Goal: Check status: Check status

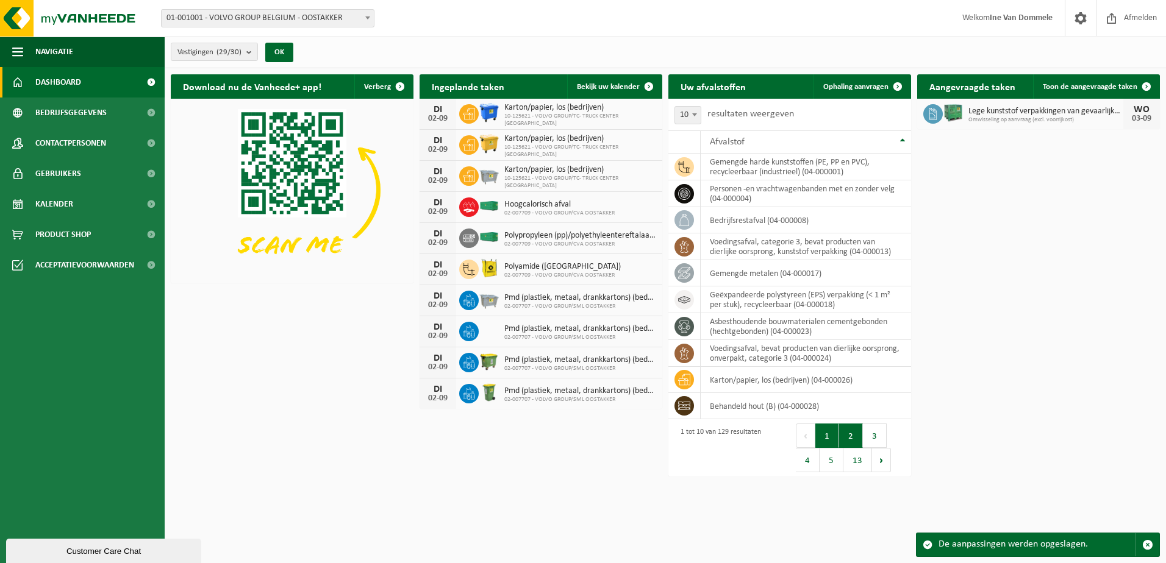
click at [847, 433] on button "2" at bounding box center [851, 436] width 24 height 24
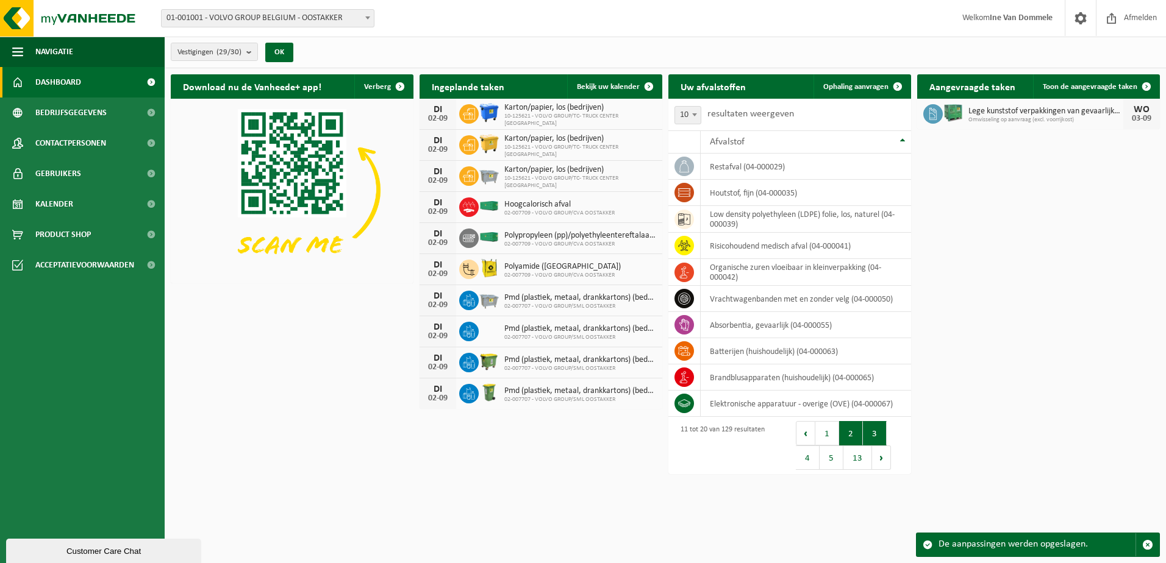
click at [874, 434] on button "3" at bounding box center [875, 433] width 24 height 24
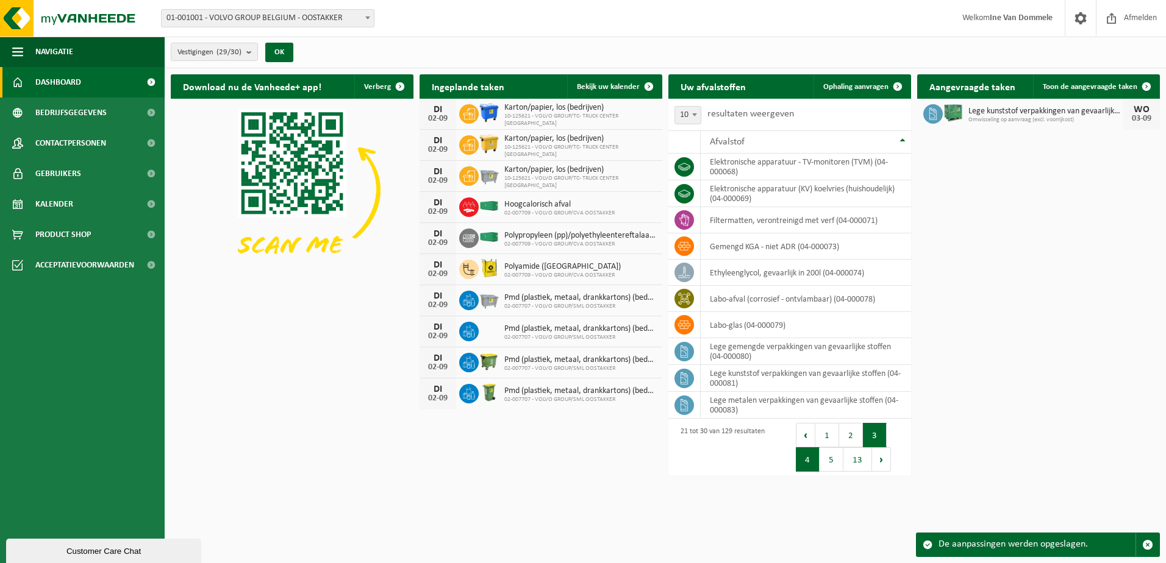
click at [811, 458] on button "4" at bounding box center [808, 459] width 24 height 24
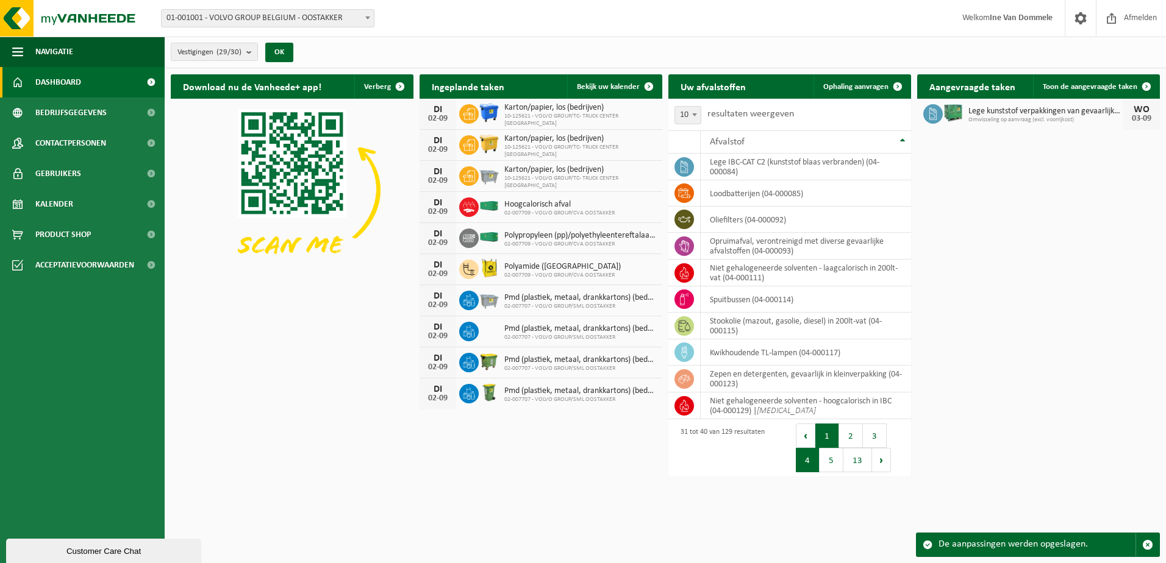
click at [824, 440] on button "1" at bounding box center [827, 436] width 24 height 24
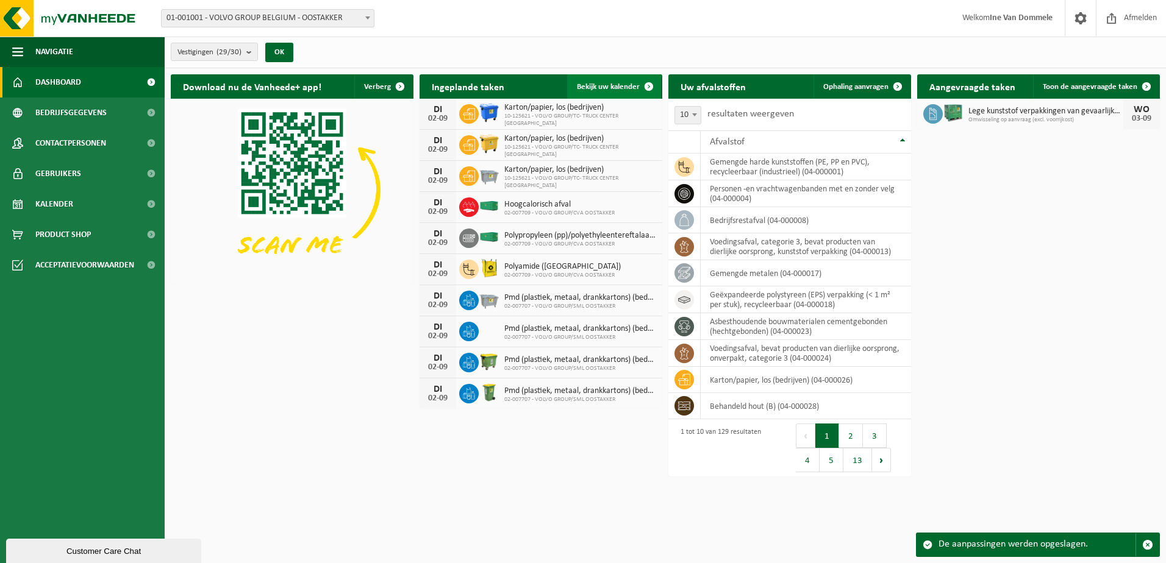
click at [649, 84] on span at bounding box center [648, 86] width 24 height 24
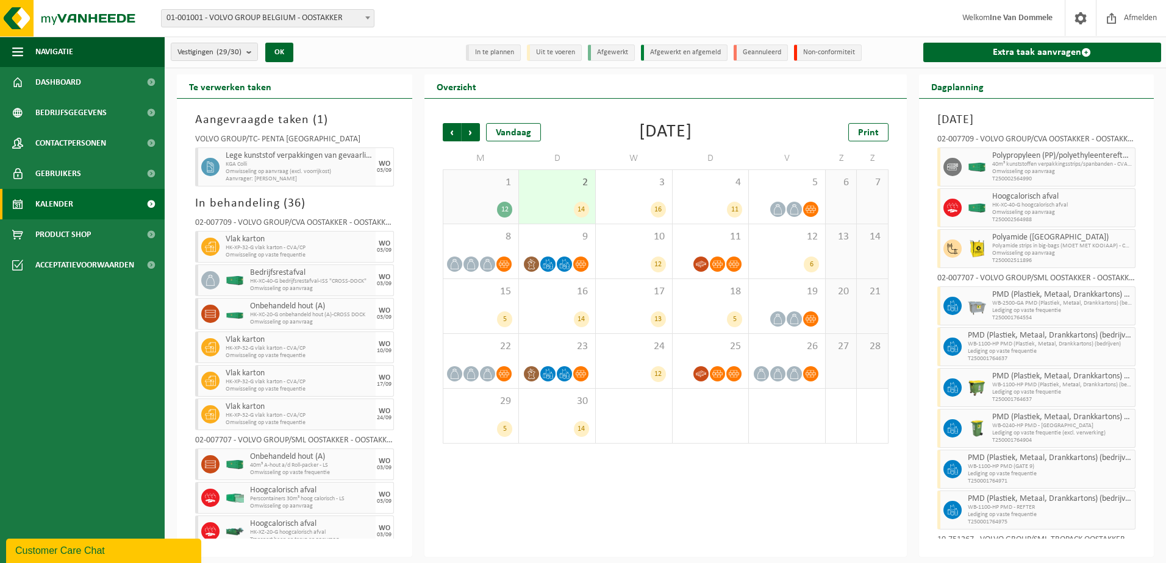
click at [616, 52] on li "Afgewerkt" at bounding box center [611, 52] width 47 height 16
click at [615, 50] on li "Afgewerkt" at bounding box center [611, 52] width 47 height 16
click at [678, 52] on li "Afgewerkt en afgemeld" at bounding box center [684, 52] width 87 height 16
click at [254, 53] on b "submit" at bounding box center [251, 51] width 11 height 17
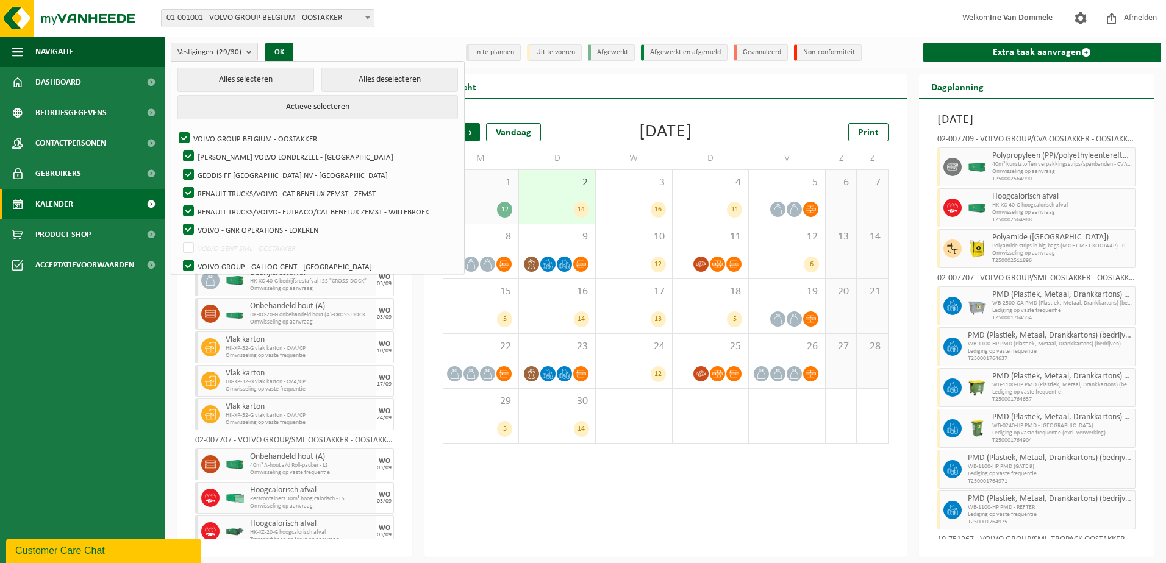
click at [342, 46] on div "Vestigingen (29/30) Alles selecteren Alles deselecteren Actieve selecteren VOLV…" at bounding box center [290, 52] width 251 height 26
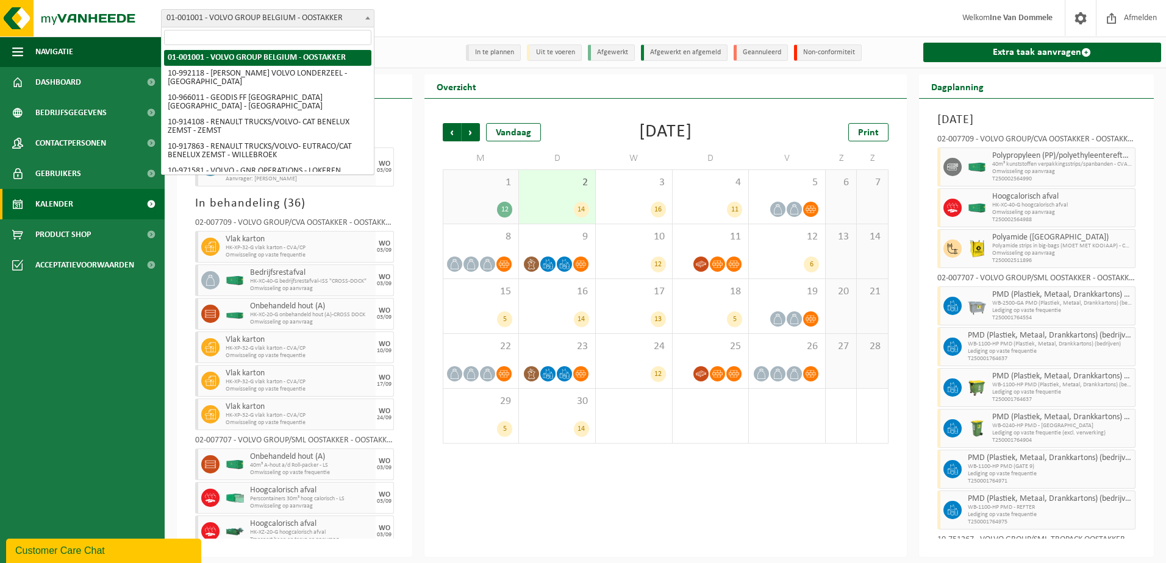
click at [368, 17] on b at bounding box center [367, 17] width 5 height 3
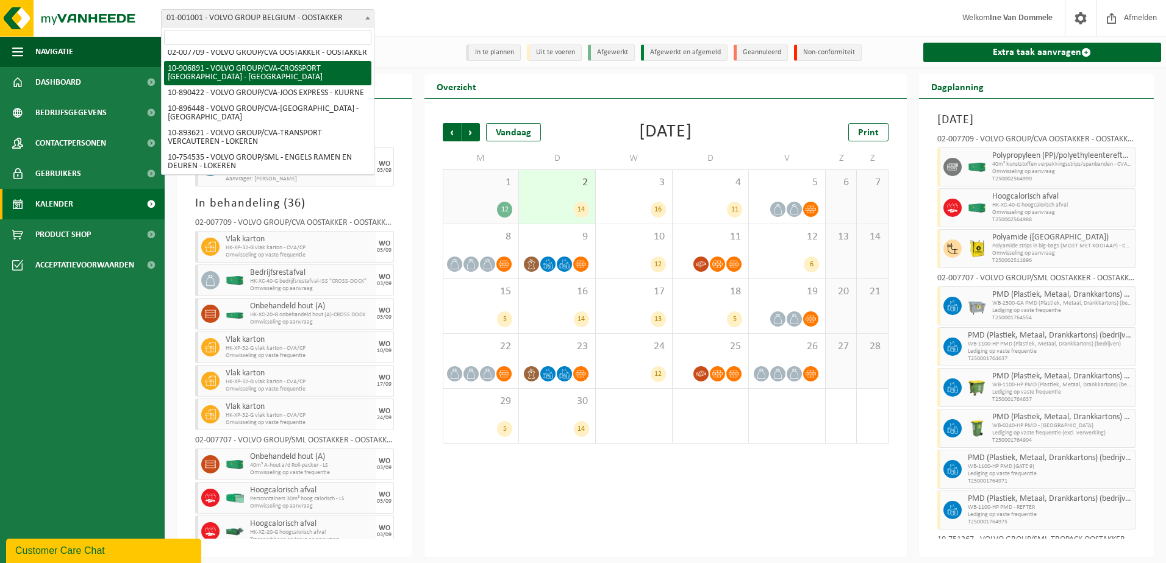
scroll to position [244, 0]
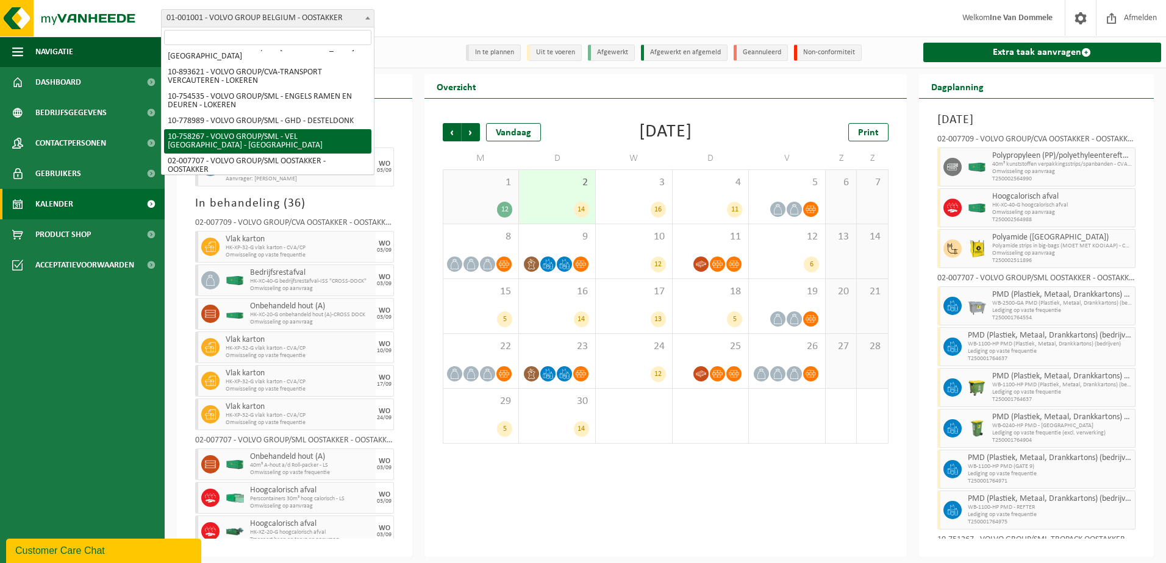
select select "9337"
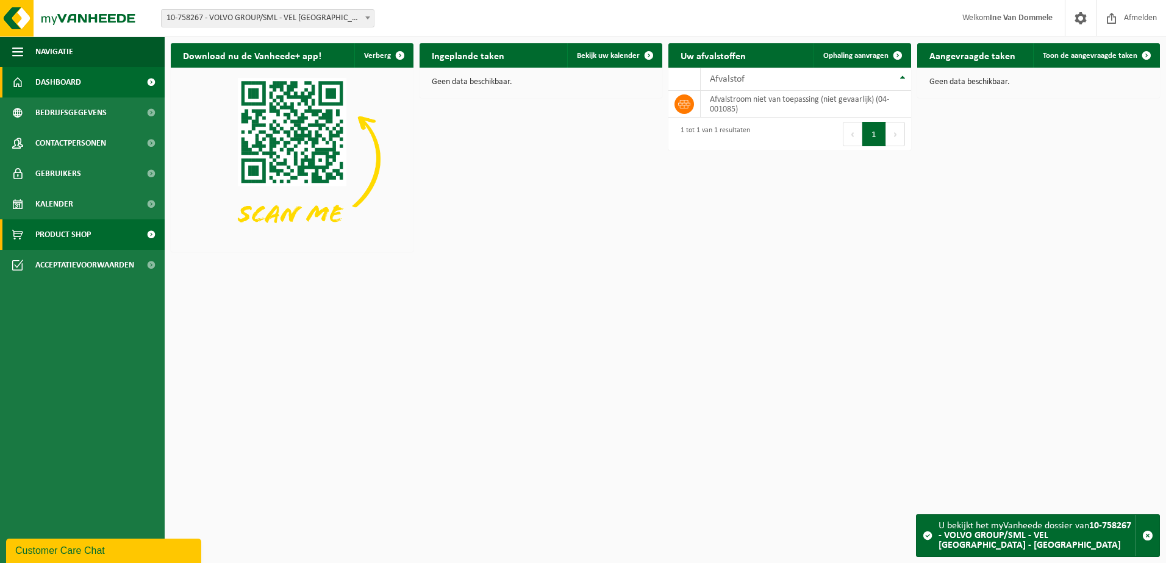
click at [48, 233] on span "Product Shop" at bounding box center [62, 234] width 55 height 30
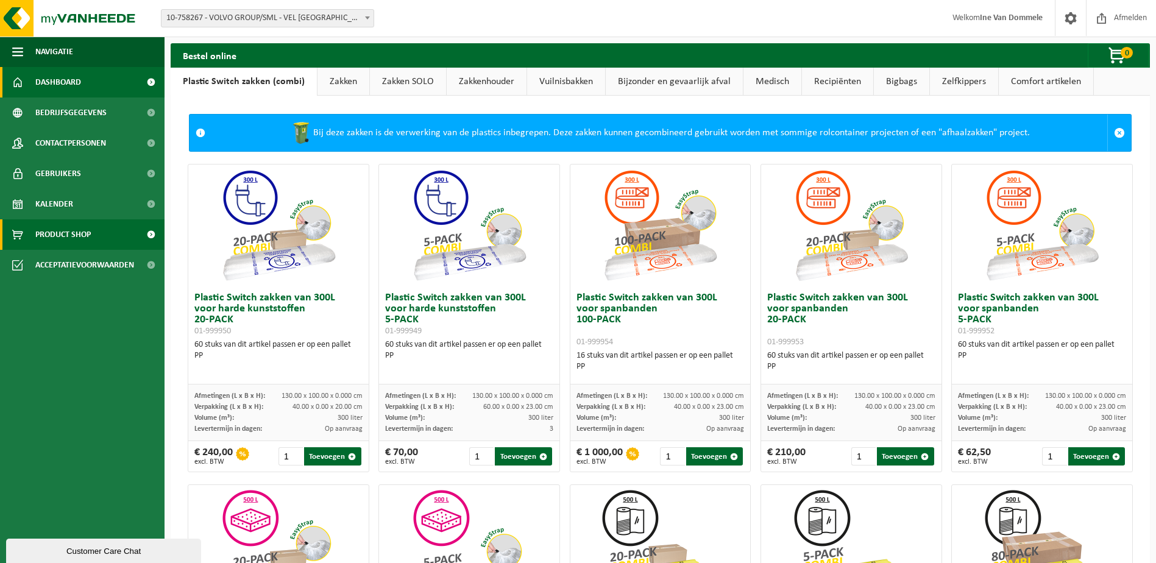
click at [62, 82] on span "Dashboard" at bounding box center [58, 82] width 46 height 30
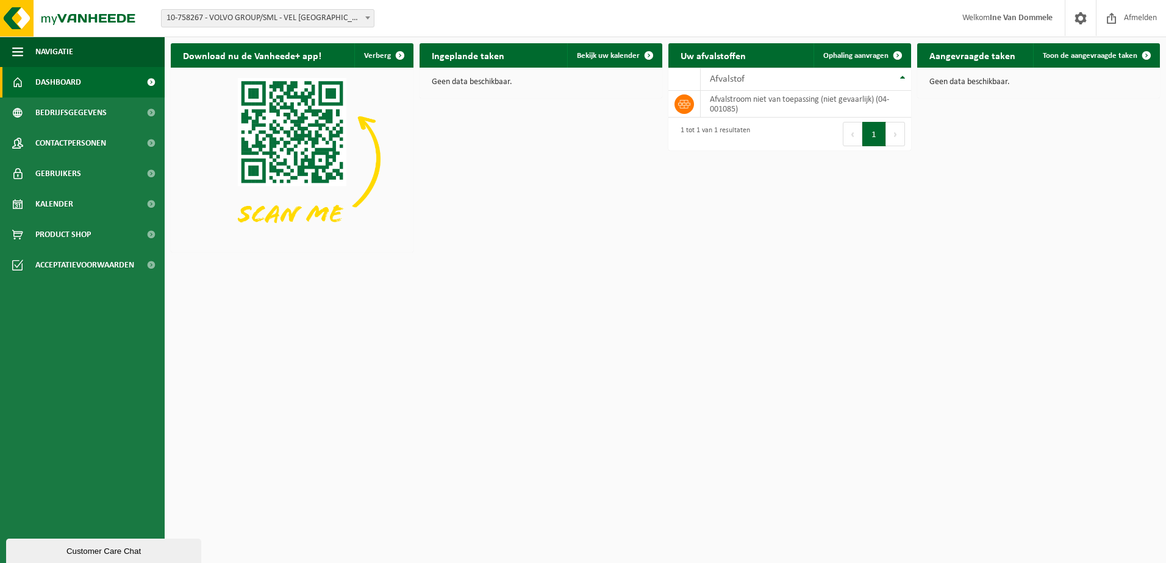
click at [369, 18] on b at bounding box center [367, 17] width 5 height 3
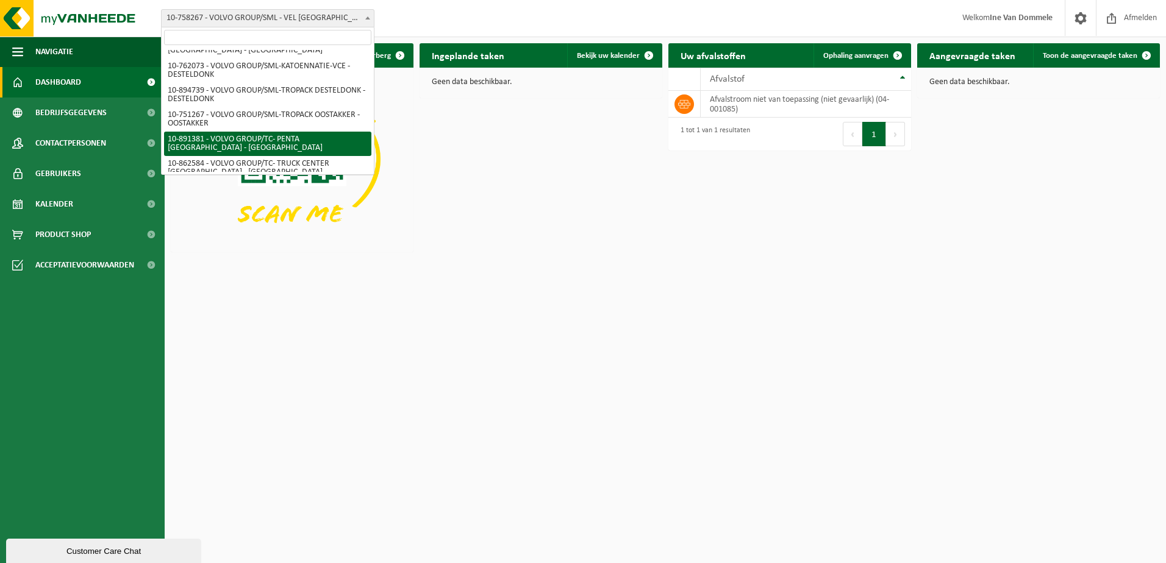
scroll to position [449, 0]
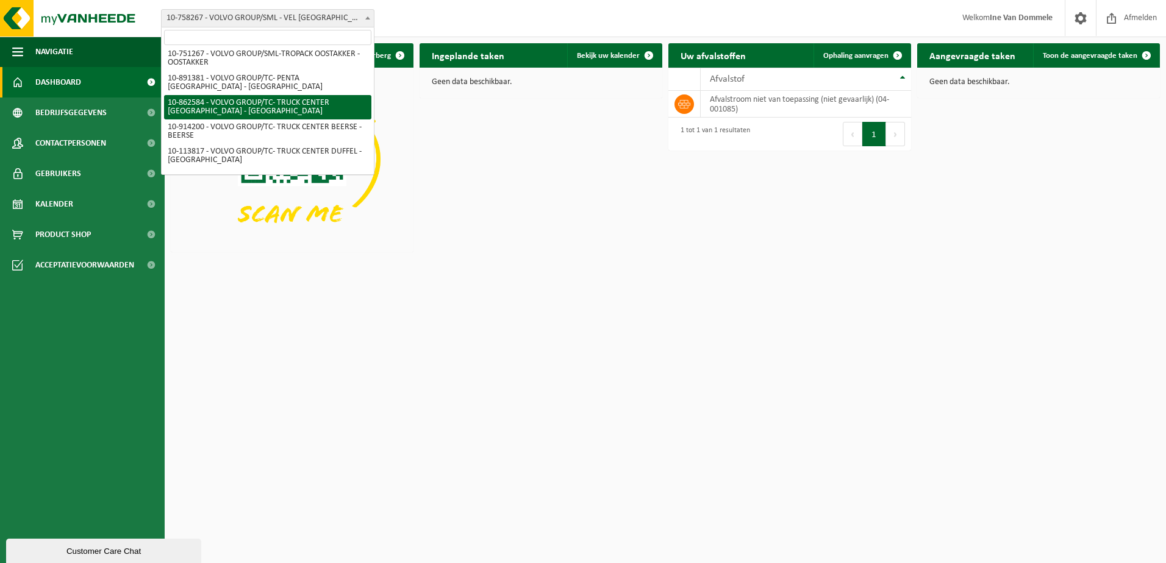
select select "101116"
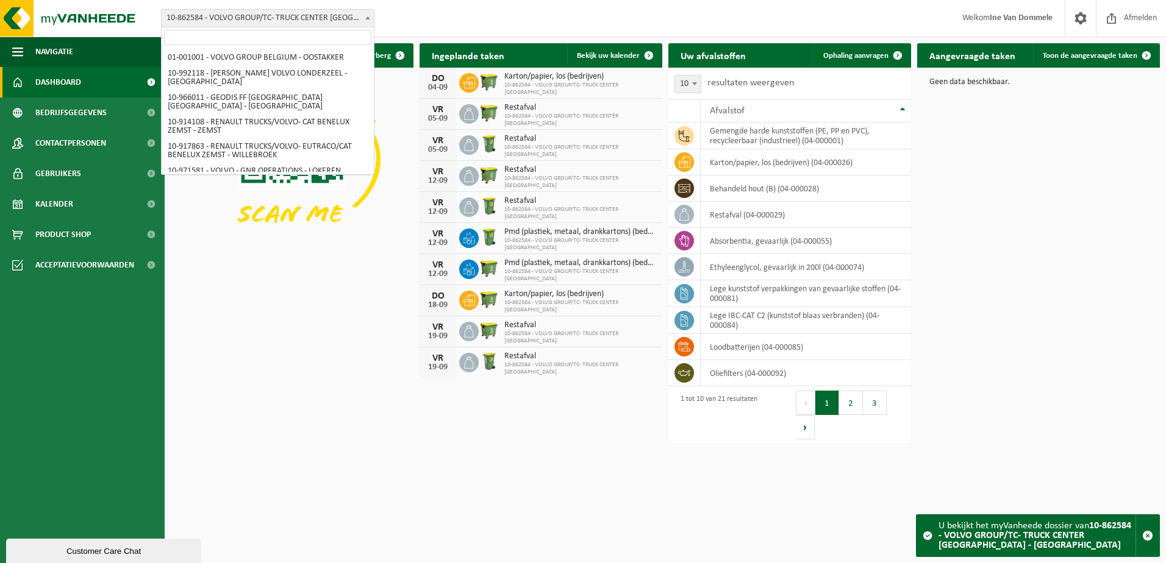
click at [367, 17] on b at bounding box center [367, 17] width 5 height 3
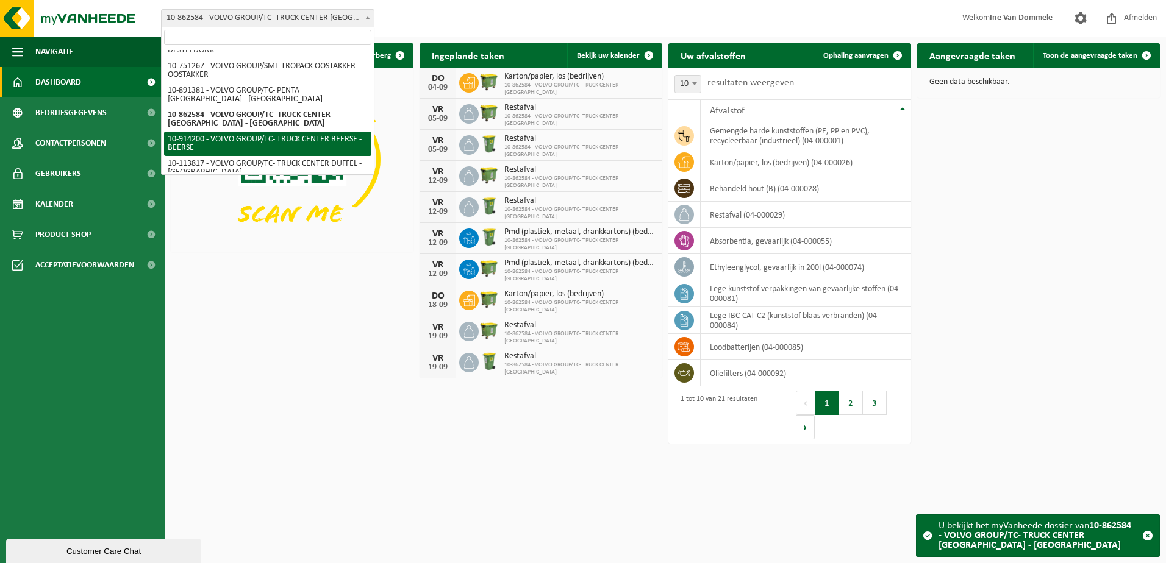
select select "126446"
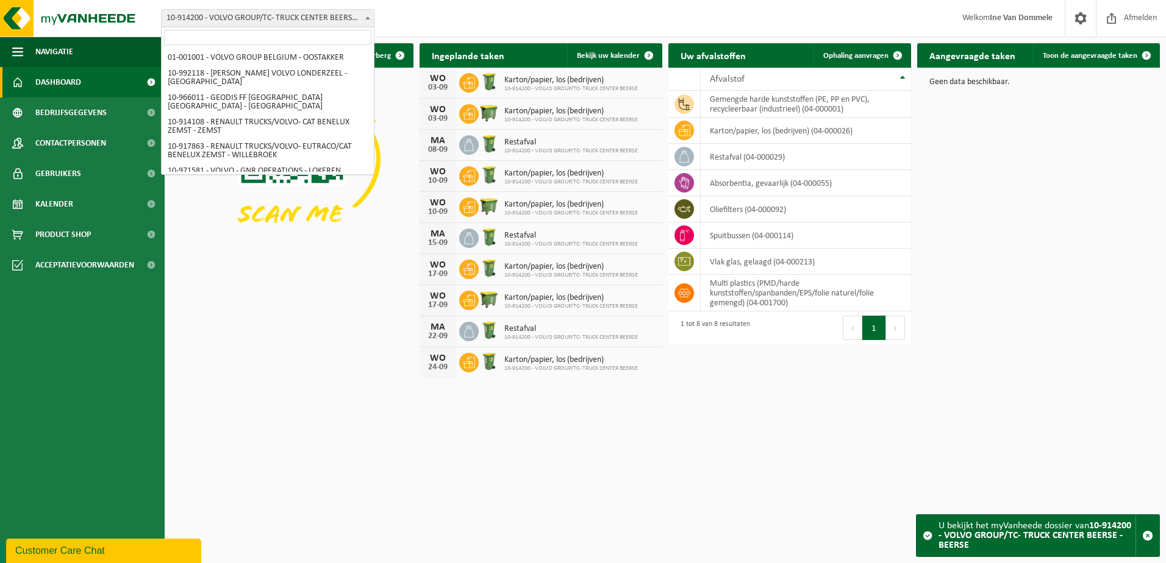
click at [368, 17] on b at bounding box center [367, 17] width 5 height 3
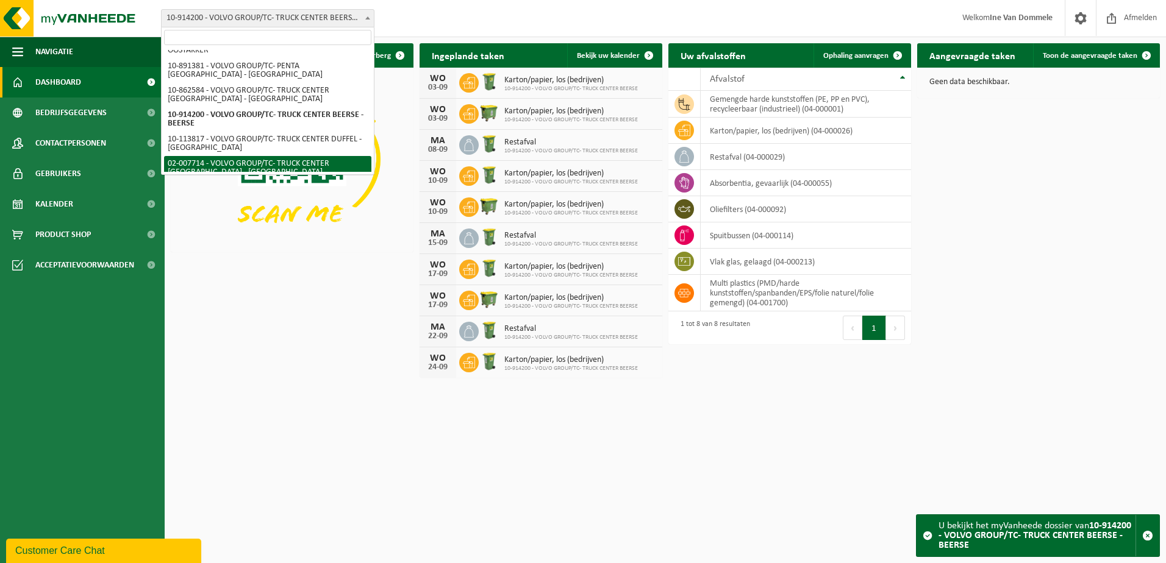
select select "1051"
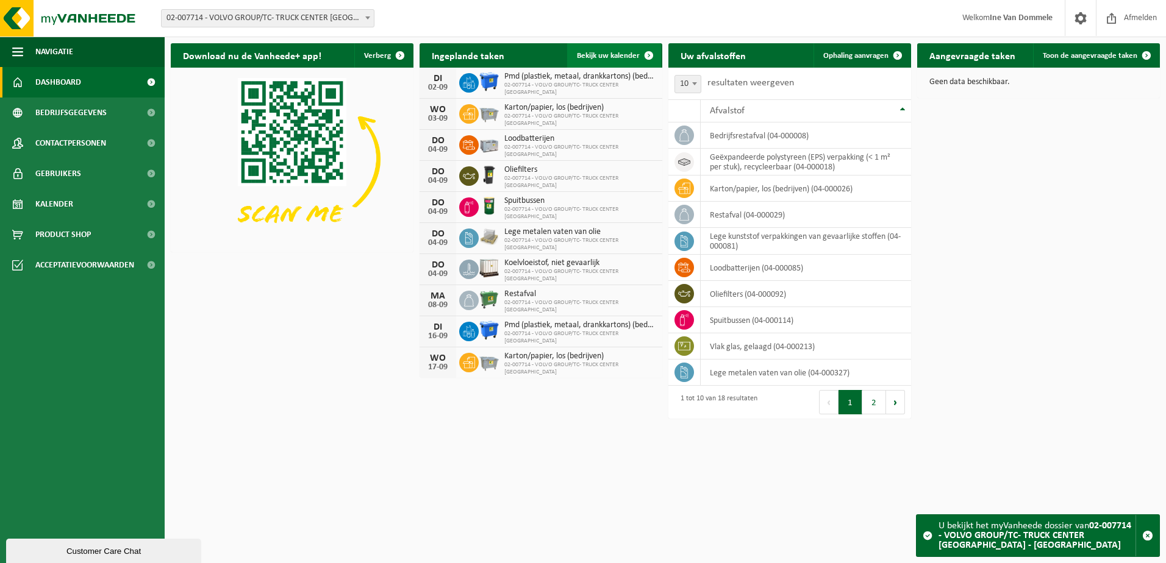
click at [649, 54] on span at bounding box center [648, 55] width 24 height 24
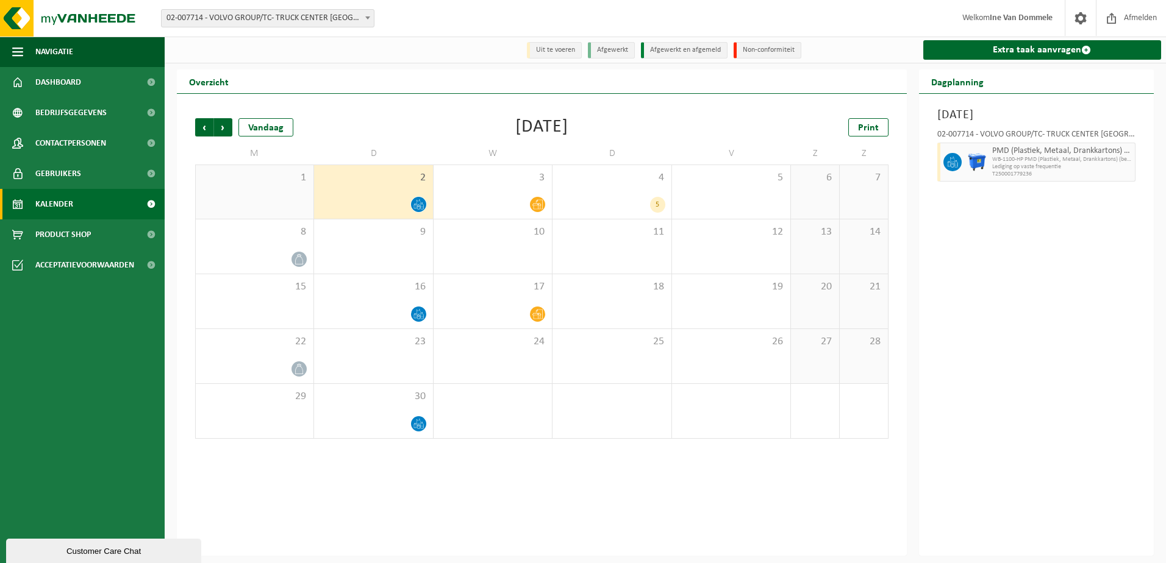
click at [614, 50] on li "Afgewerkt" at bounding box center [611, 50] width 47 height 16
click at [207, 130] on span "Vorige" at bounding box center [204, 127] width 18 height 18
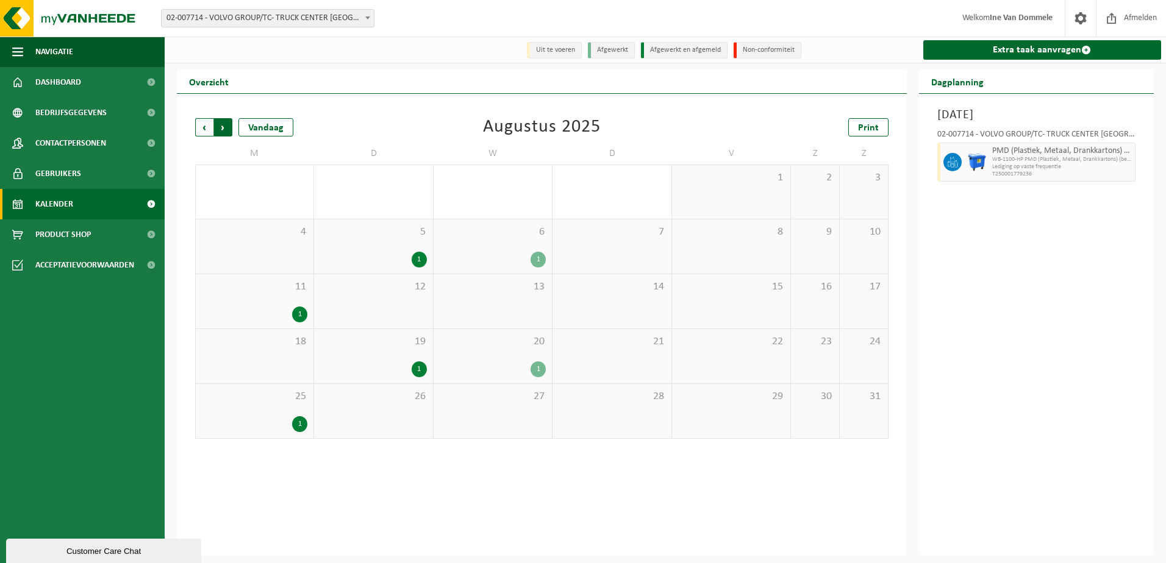
click at [198, 127] on span "Vorige" at bounding box center [204, 127] width 18 height 18
click at [202, 127] on span "Vorige" at bounding box center [204, 127] width 18 height 18
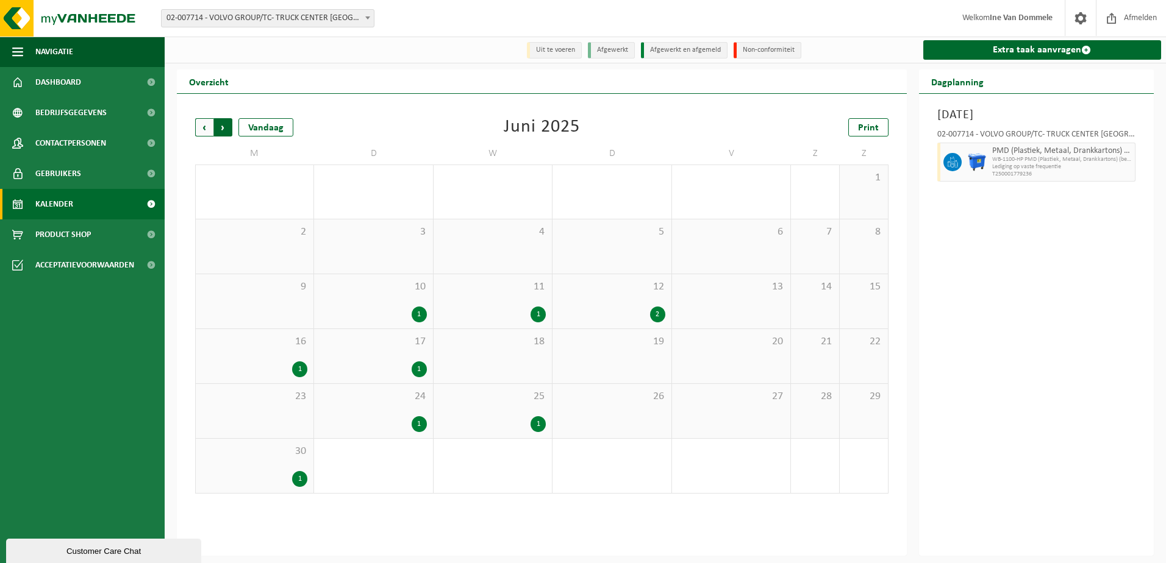
click at [206, 128] on span "Vorige" at bounding box center [204, 127] width 18 height 18
